Goal: Navigation & Orientation: Find specific page/section

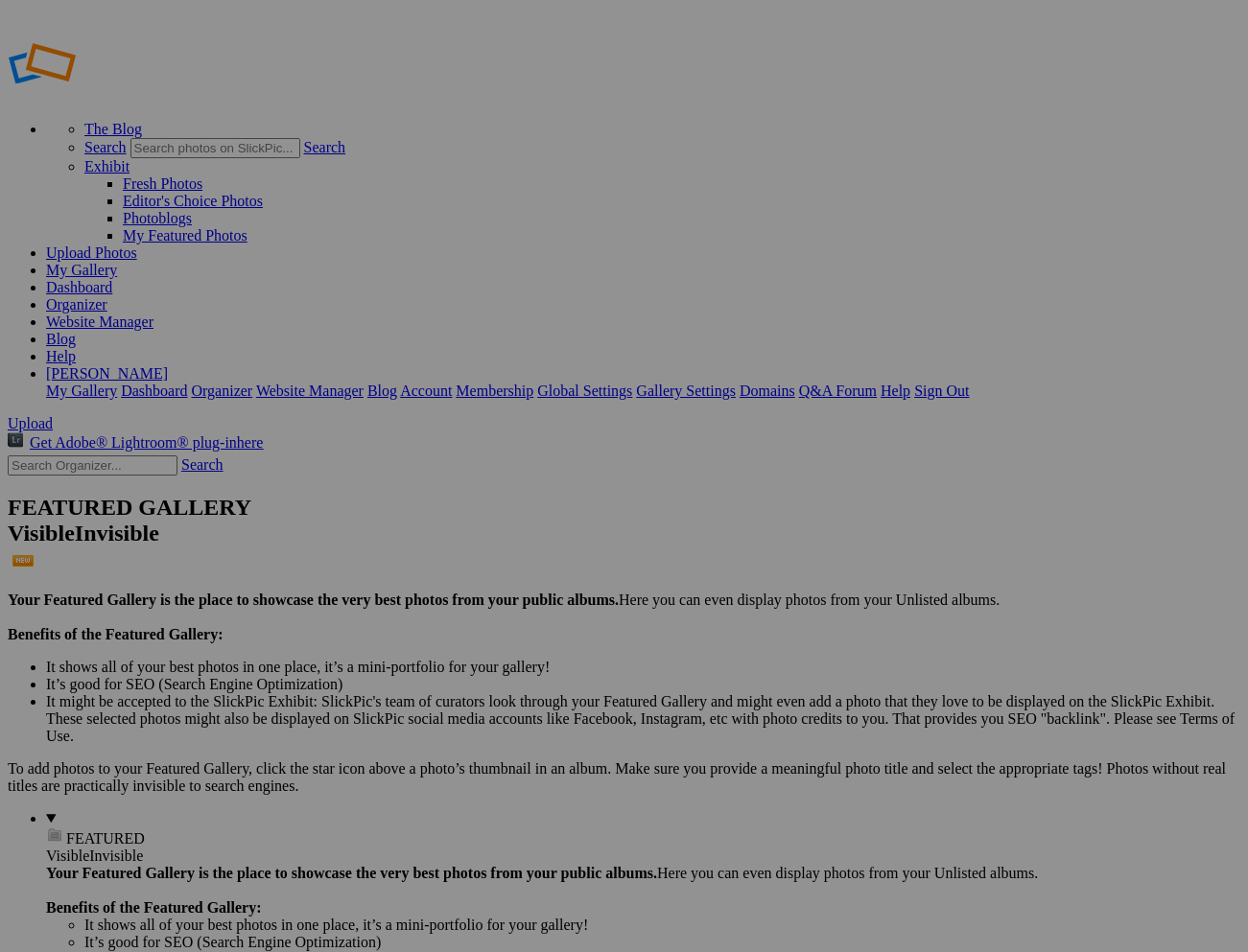
click at [168, 365] on link "[PERSON_NAME]" at bounding box center [107, 373] width 121 height 16
click at [153, 313] on link "Website Manager" at bounding box center [99, 321] width 107 height 16
